Goal: Task Accomplishment & Management: Complete application form

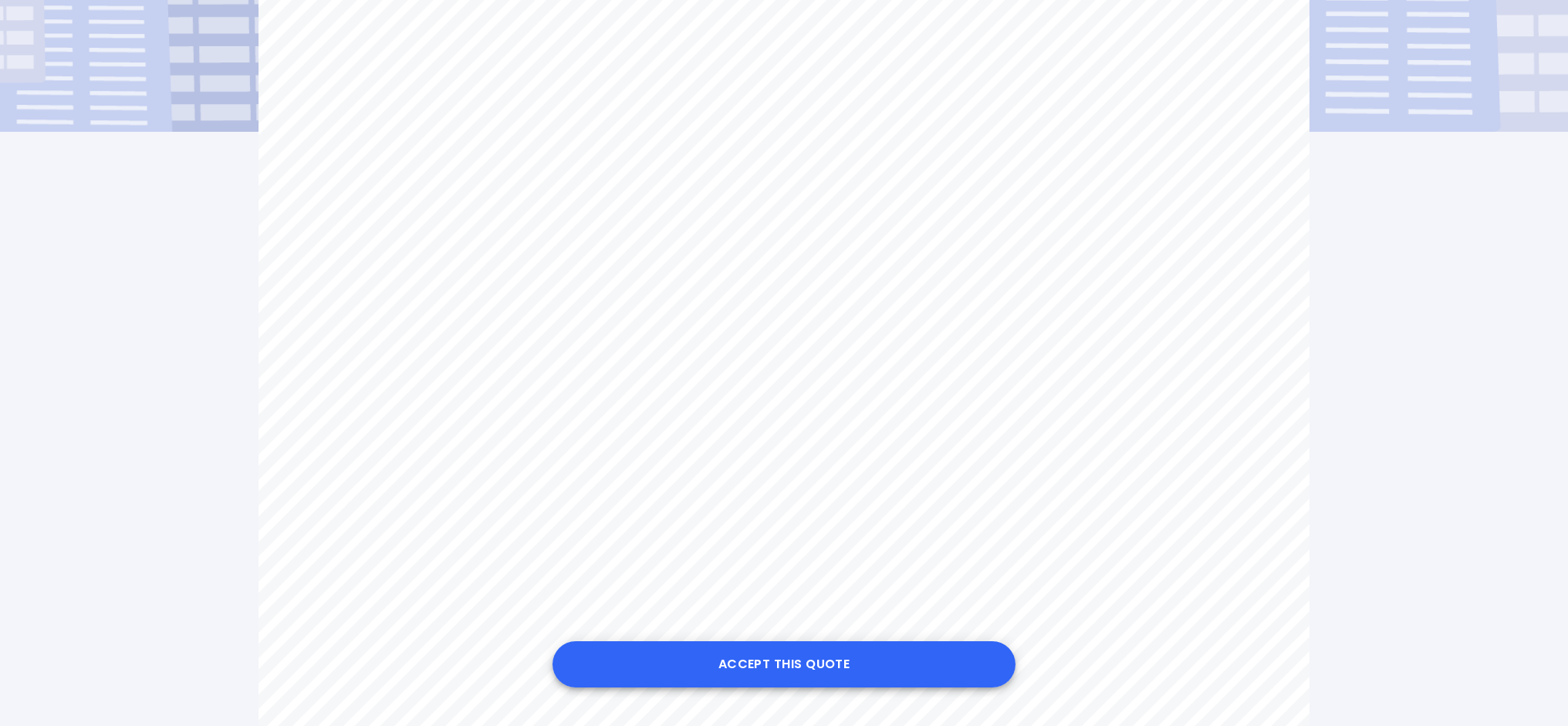
scroll to position [406, 0]
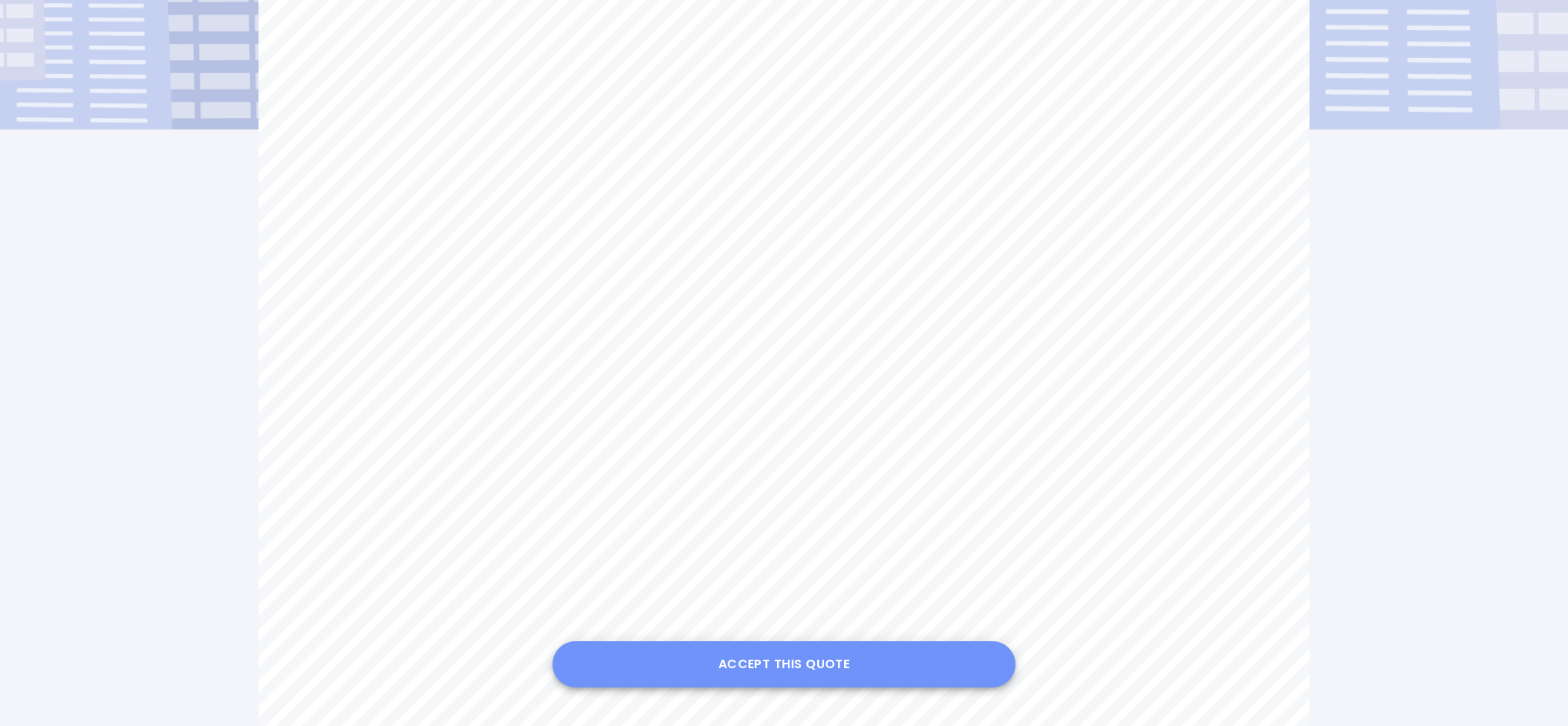
click at [837, 668] on button "Accept this Quote" at bounding box center [784, 665] width 462 height 46
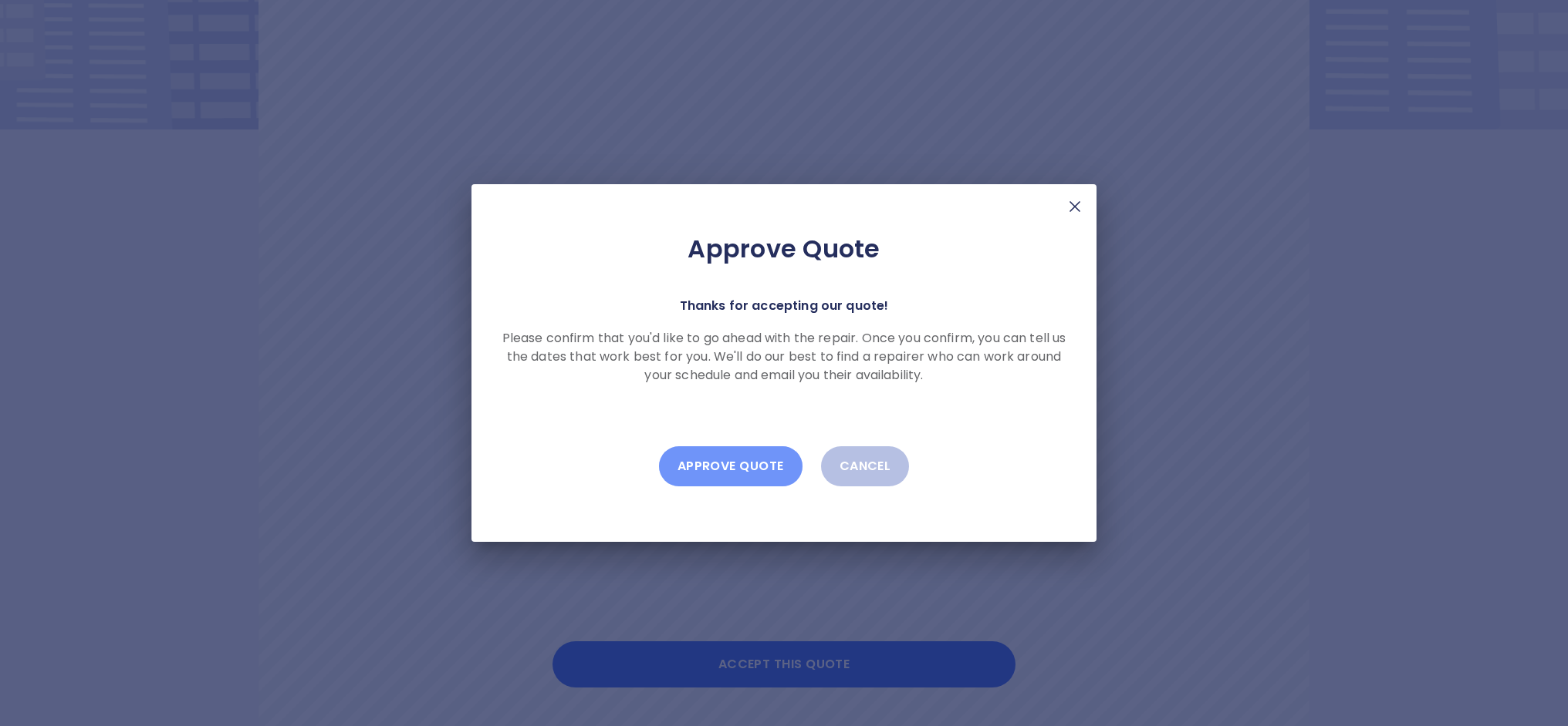
click at [729, 460] on button "Approve Quote" at bounding box center [730, 467] width 144 height 40
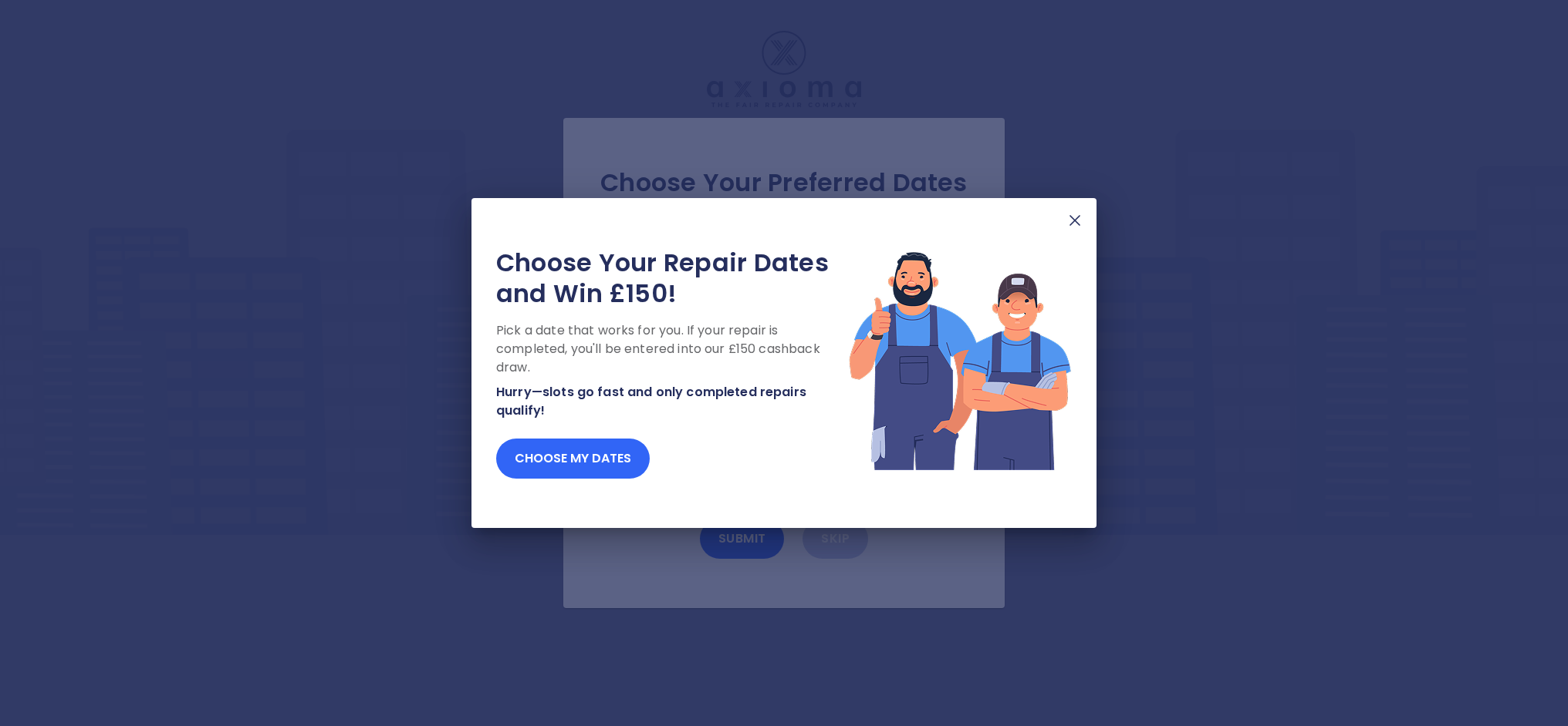
click at [561, 459] on button "Choose my dates" at bounding box center [573, 459] width 154 height 40
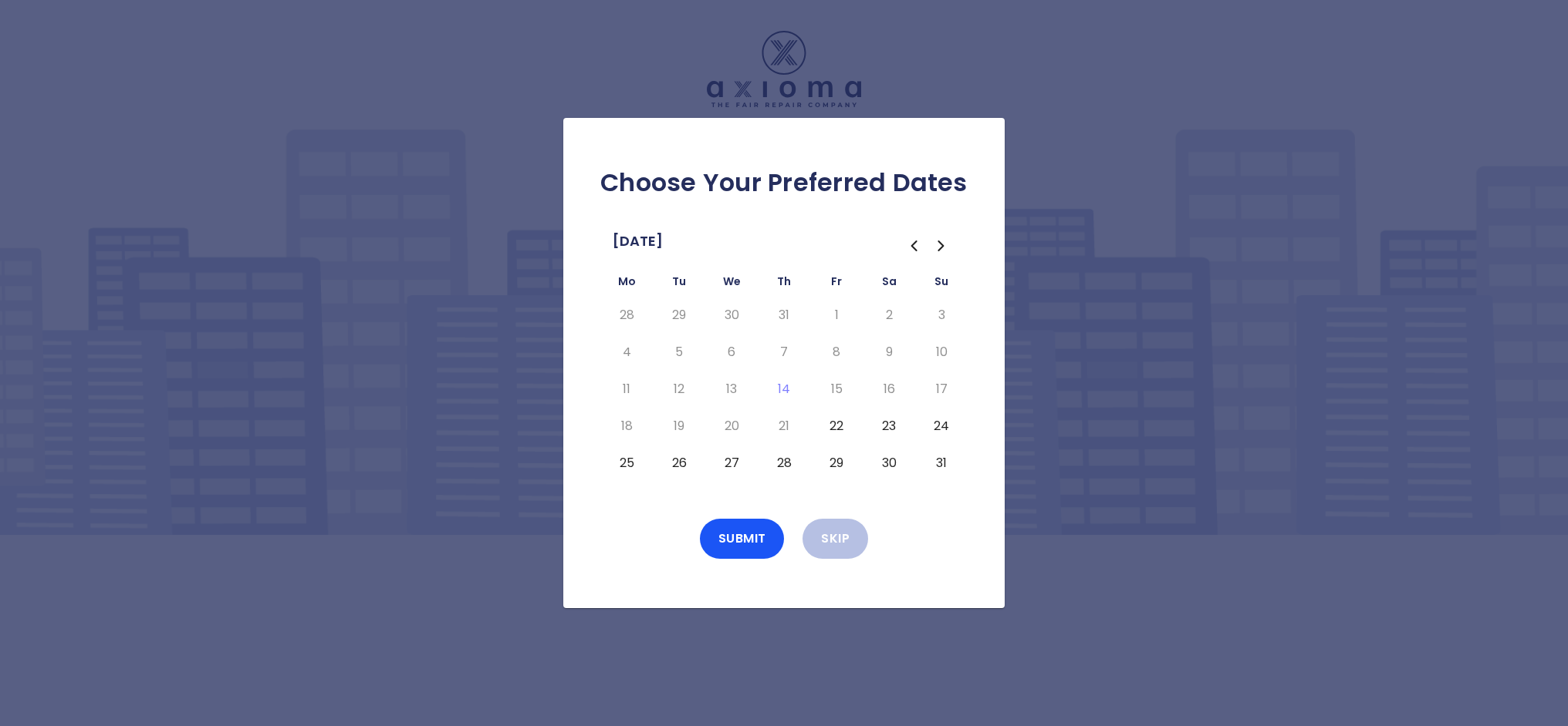
click at [836, 424] on button "22" at bounding box center [836, 426] width 28 height 25
click at [888, 428] on button "23" at bounding box center [889, 426] width 28 height 25
click at [622, 463] on button "25" at bounding box center [627, 463] width 28 height 25
click at [741, 540] on button "Submit" at bounding box center [742, 539] width 85 height 40
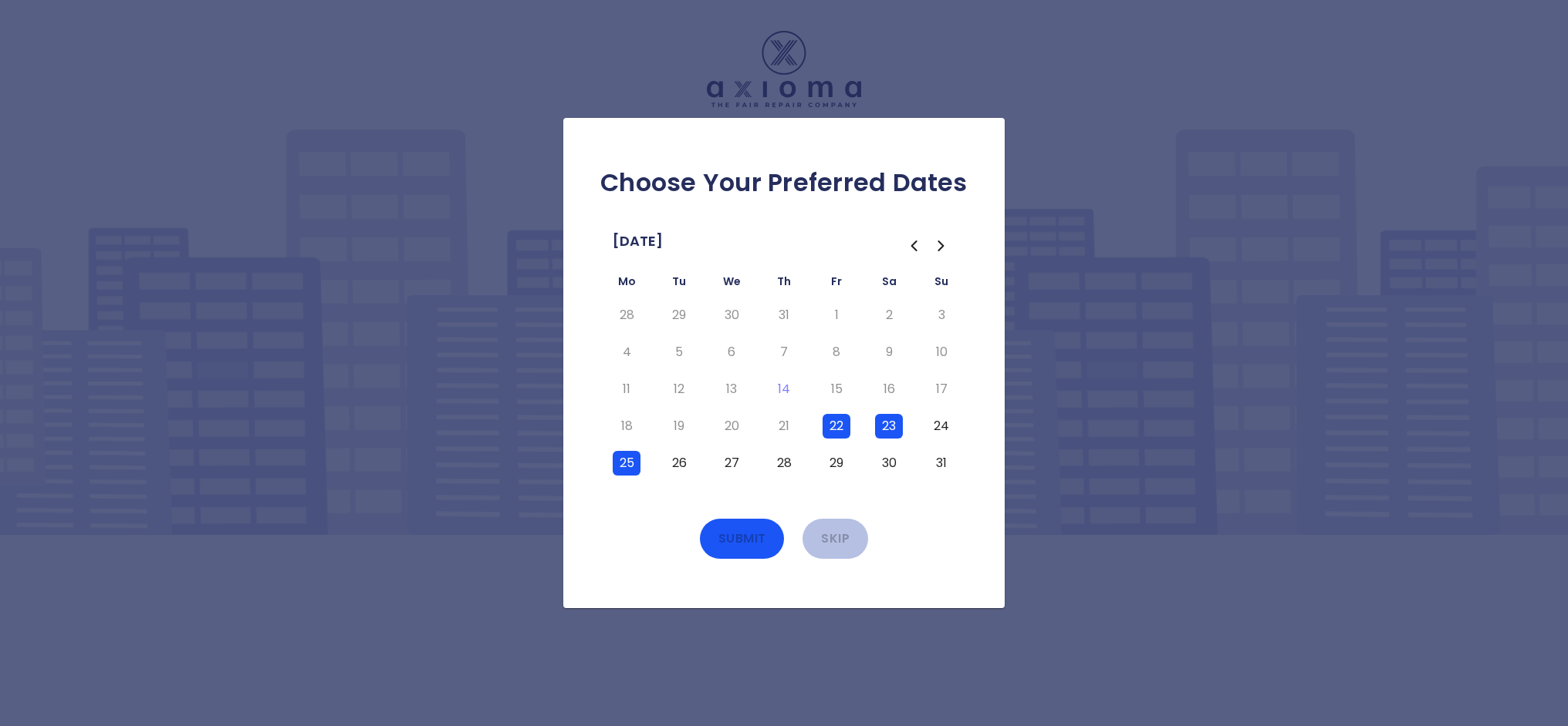
scroll to position [0, 0]
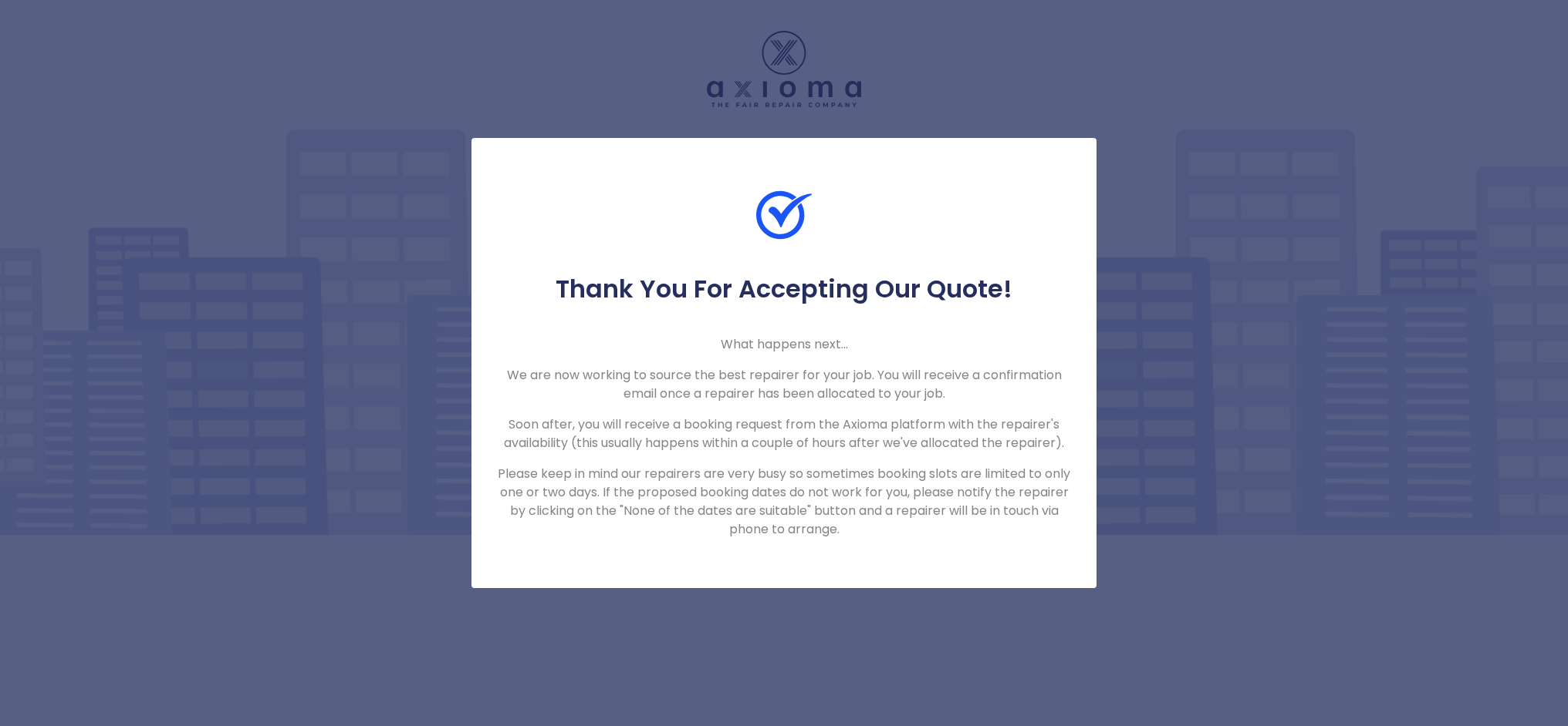
click at [1140, 552] on div "Thank You For Accepting Our Quote! What happens next... We are now working to s…" at bounding box center [784, 363] width 1568 height 726
